Goal: Task Accomplishment & Management: Use online tool/utility

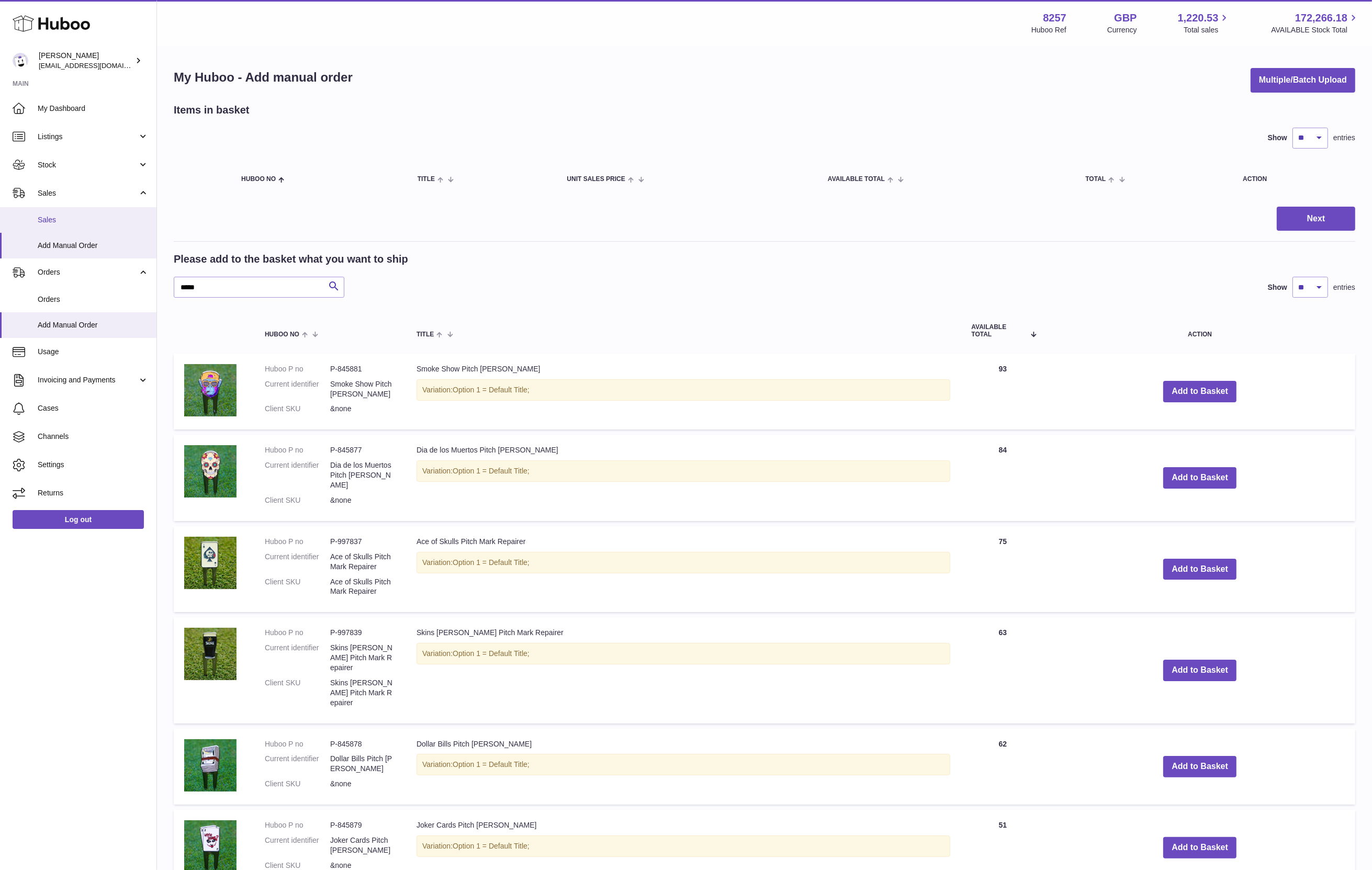
click at [85, 223] on span "Sales" at bounding box center [93, 220] width 111 height 10
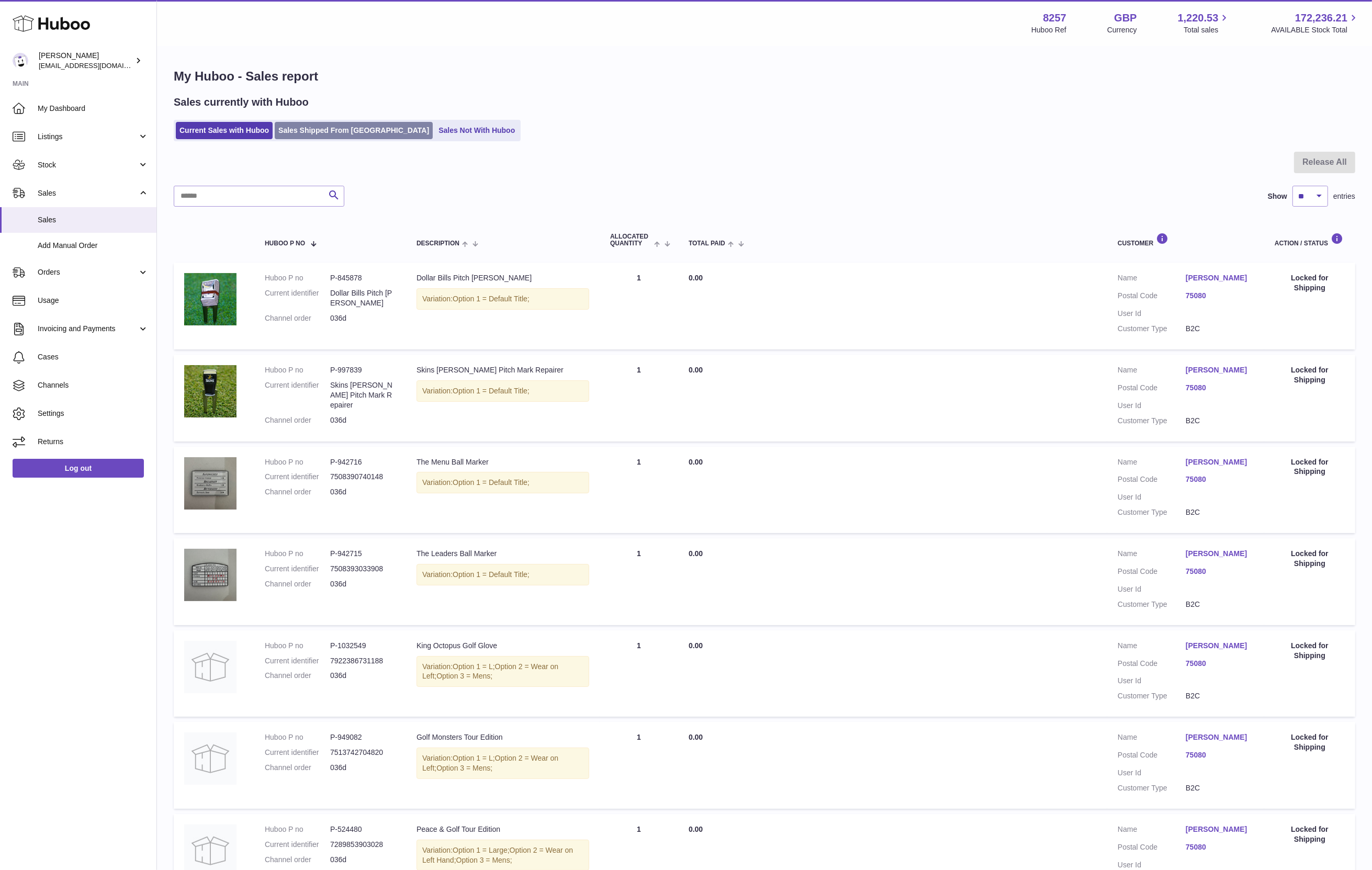
click at [313, 127] on link "Sales Shipped From [GEOGRAPHIC_DATA]" at bounding box center [354, 130] width 158 height 17
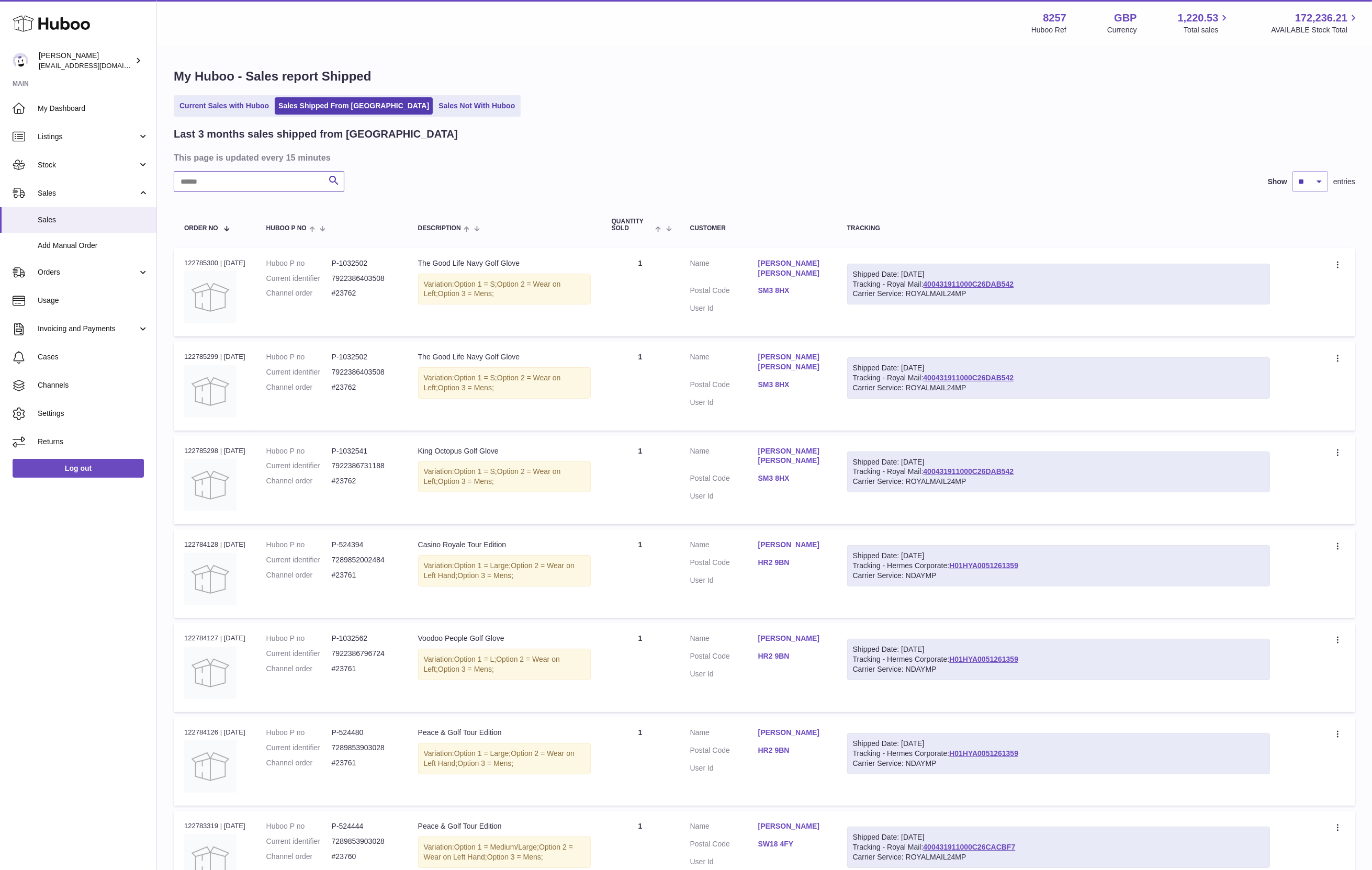
click at [290, 179] on input "text" at bounding box center [259, 181] width 171 height 21
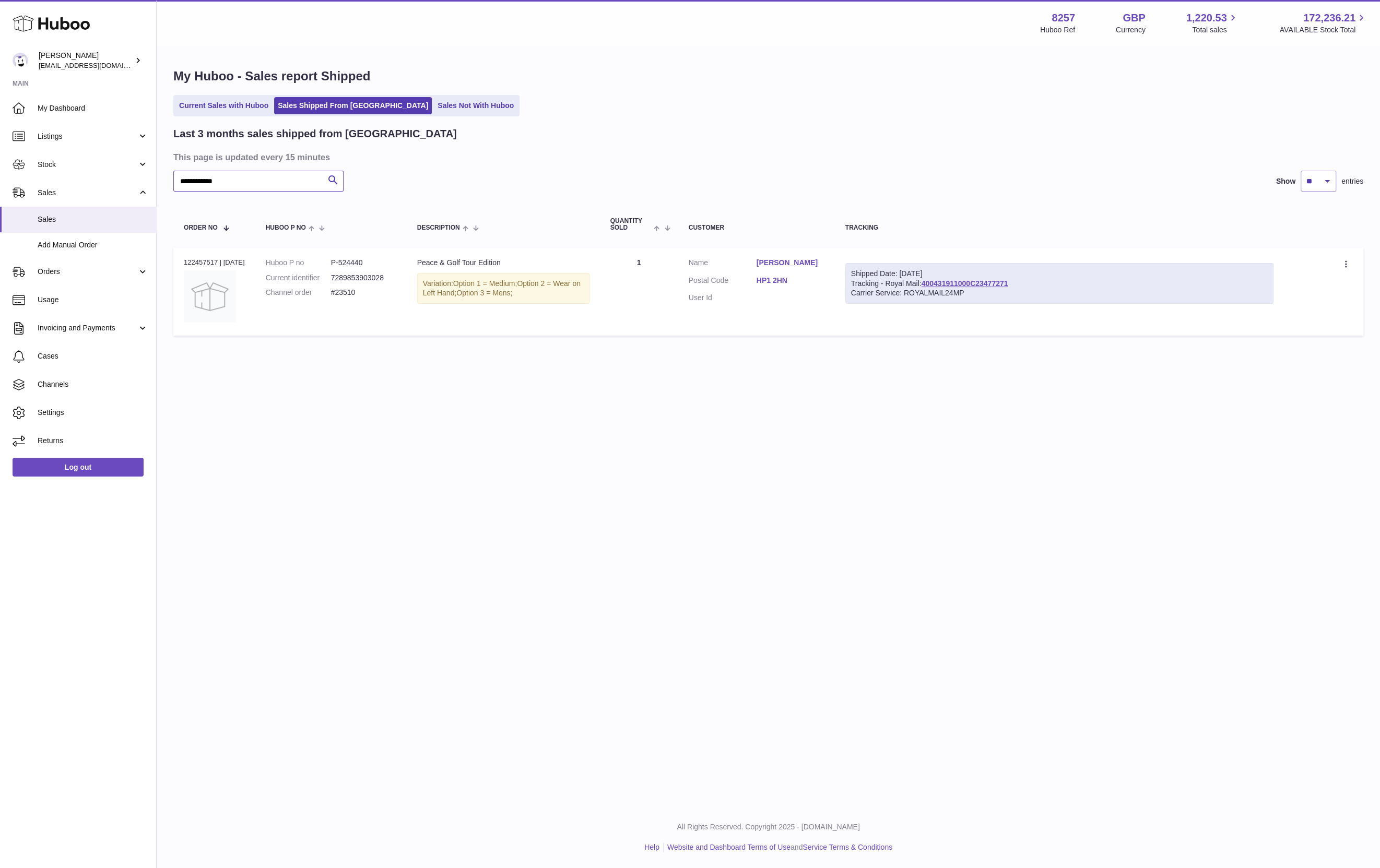
type input "**********"
click at [1349, 266] on icon at bounding box center [1347, 265] width 12 height 10
click at [1330, 303] on li "Duplicate Order" at bounding box center [1300, 310] width 104 height 22
